Goal: Find specific page/section: Find specific page/section

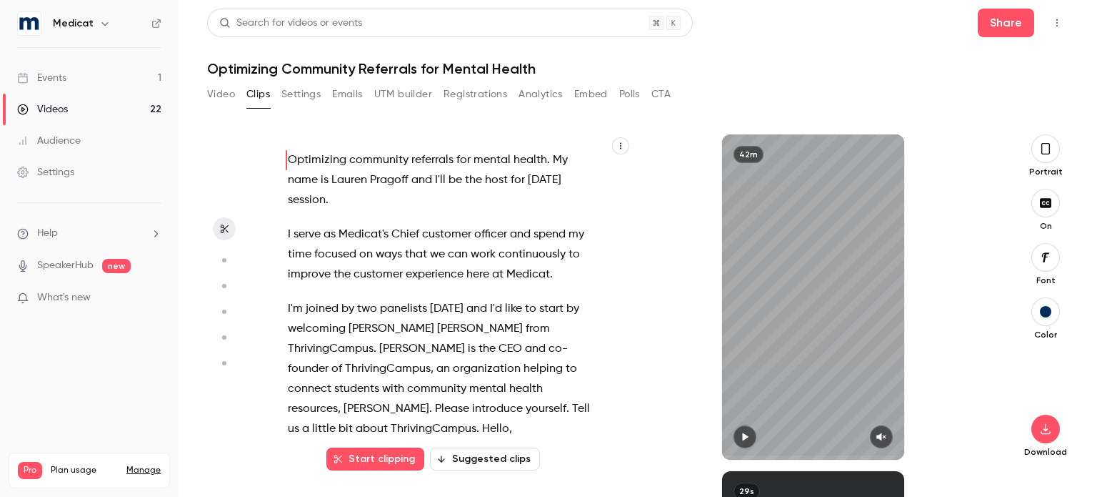
click at [39, 79] on div "Events" at bounding box center [41, 78] width 49 height 14
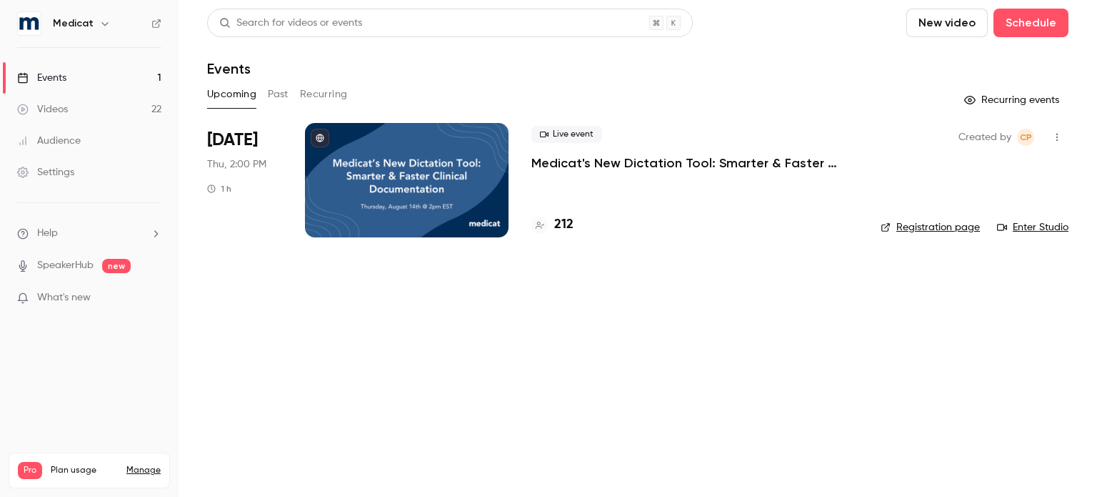
click at [1046, 230] on link "Enter Studio" at bounding box center [1032, 227] width 71 height 14
click at [1033, 231] on link "Enter Studio" at bounding box center [1032, 227] width 71 height 14
